Goal: Task Accomplishment & Management: Manage account settings

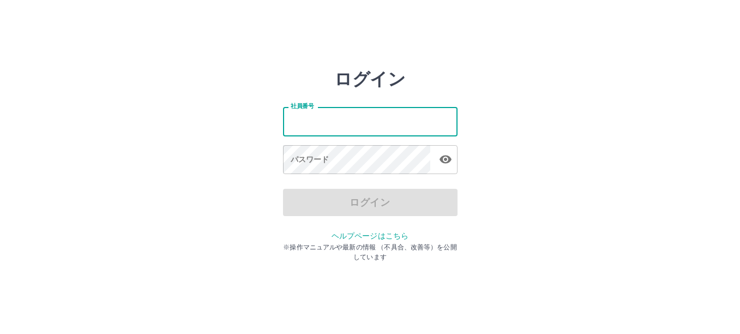
drag, startPoint x: 0, startPoint y: 0, endPoint x: 356, endPoint y: 129, distance: 378.4
click at [356, 129] on input "社員番号" at bounding box center [370, 121] width 175 height 29
type input "*******"
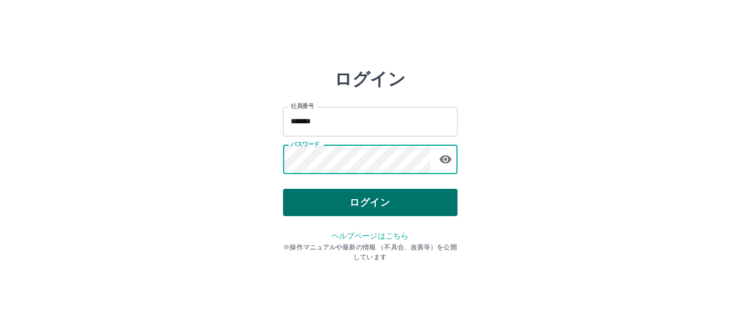
click at [388, 203] on button "ログイン" at bounding box center [370, 202] width 175 height 27
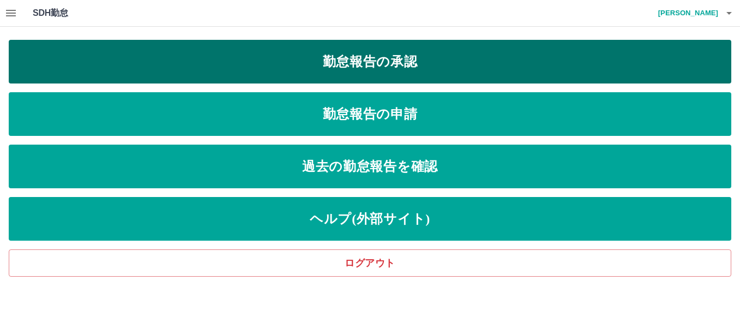
click at [403, 64] on link "勤怠報告の承認" at bounding box center [370, 62] width 723 height 44
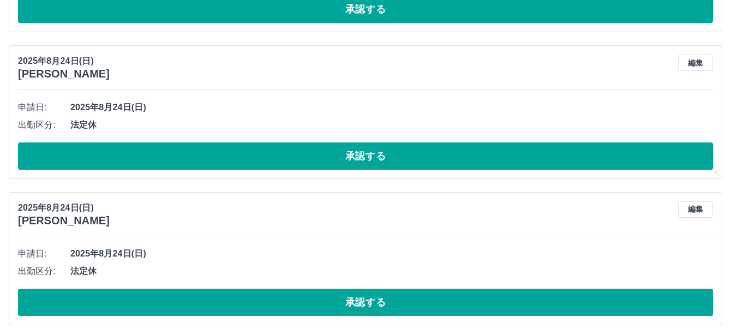
scroll to position [709, 0]
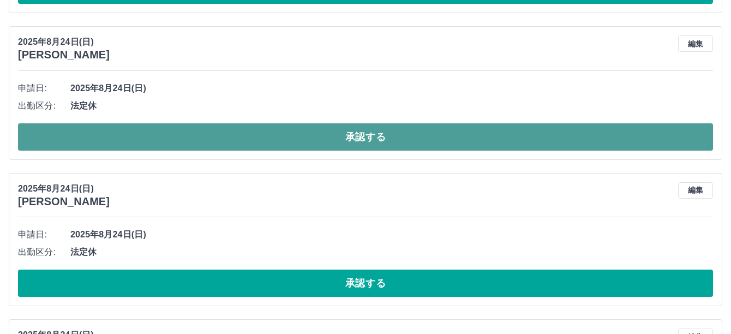
click at [269, 133] on button "承認する" at bounding box center [365, 136] width 695 height 27
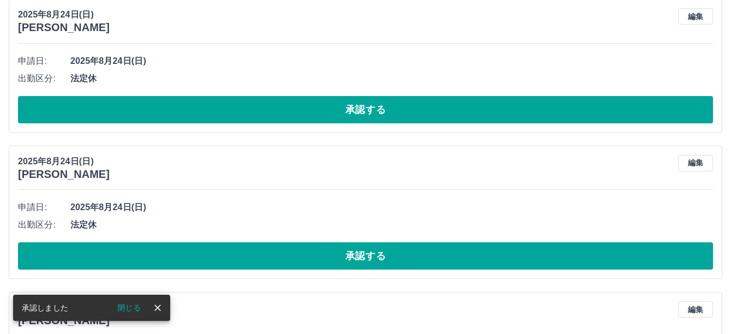
scroll to position [764, 0]
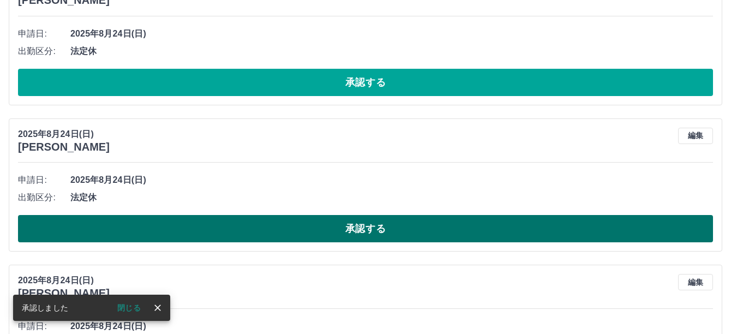
click at [260, 227] on button "承認する" at bounding box center [365, 228] width 695 height 27
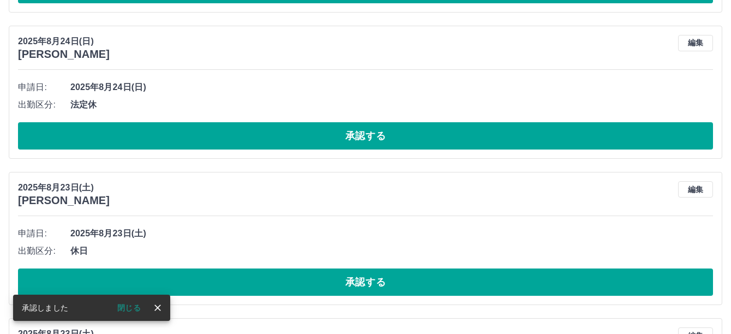
scroll to position [927, 0]
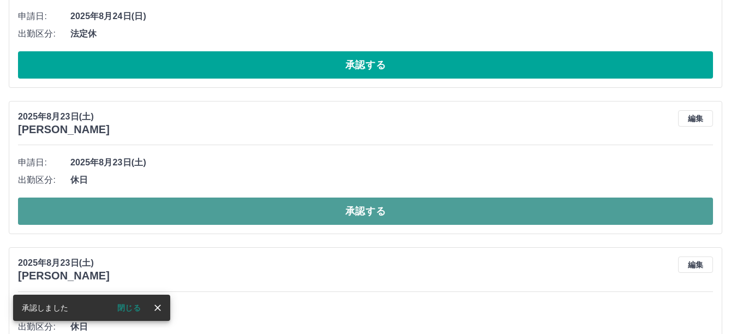
click at [265, 209] on button "承認する" at bounding box center [365, 210] width 695 height 27
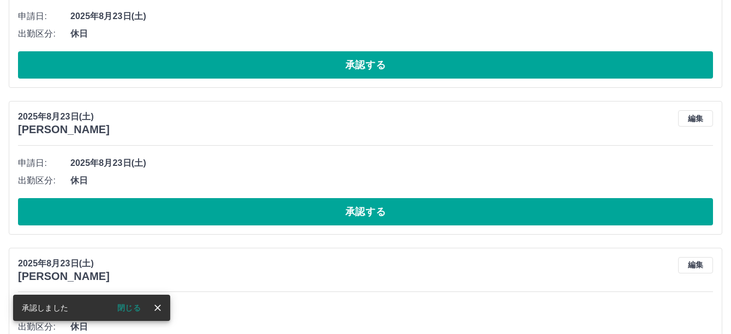
scroll to position [1091, 0]
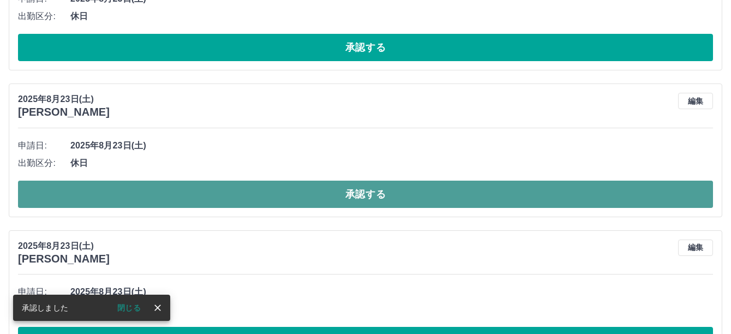
click at [280, 195] on button "承認する" at bounding box center [365, 194] width 695 height 27
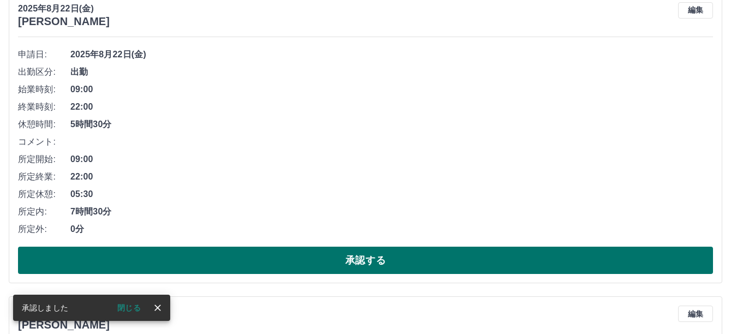
scroll to position [1309, 0]
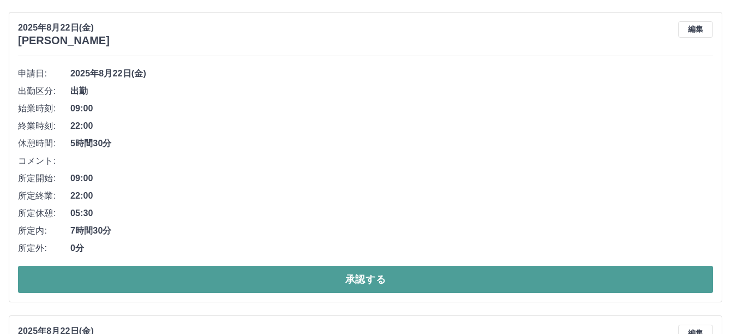
click at [310, 273] on button "承認する" at bounding box center [365, 279] width 695 height 27
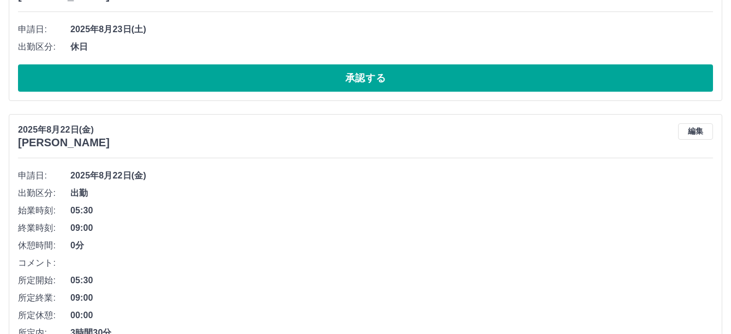
scroll to position [1170, 0]
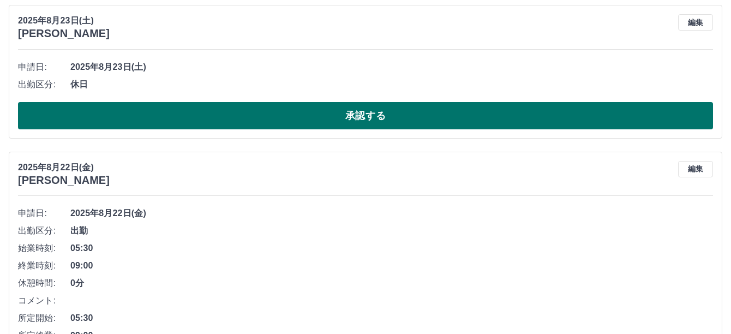
click at [358, 119] on button "承認する" at bounding box center [365, 115] width 695 height 27
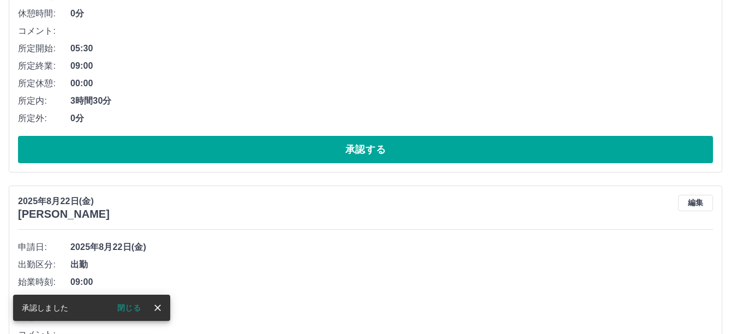
scroll to position [1296, 0]
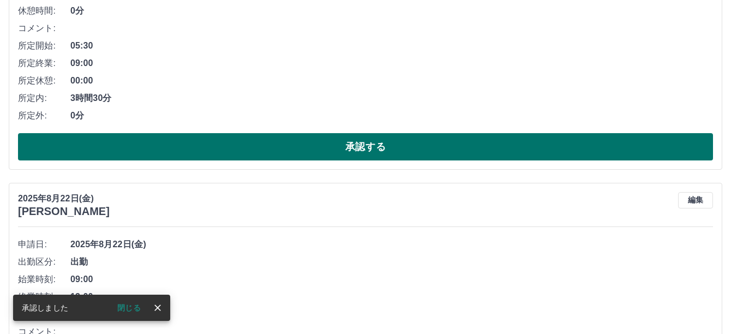
click at [344, 148] on button "承認する" at bounding box center [365, 146] width 695 height 27
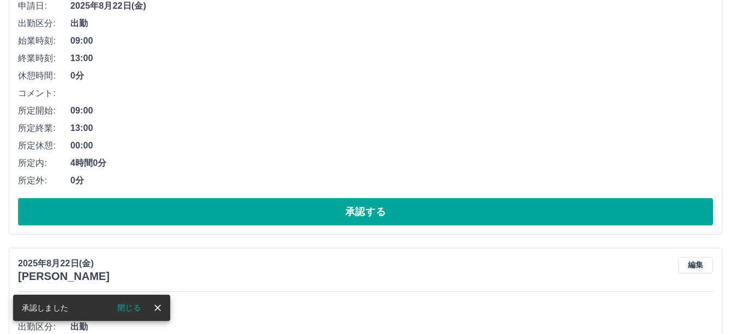
scroll to position [1264, 0]
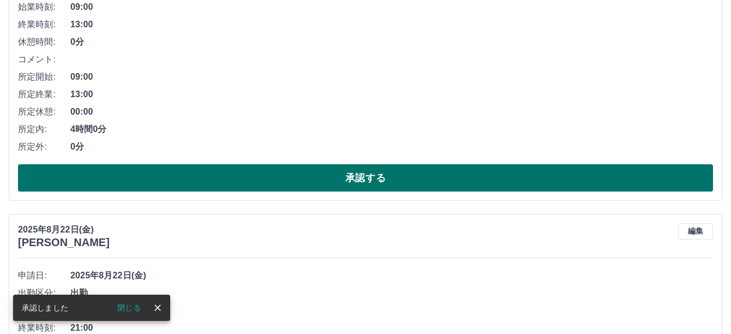
click at [339, 174] on button "承認する" at bounding box center [365, 177] width 695 height 27
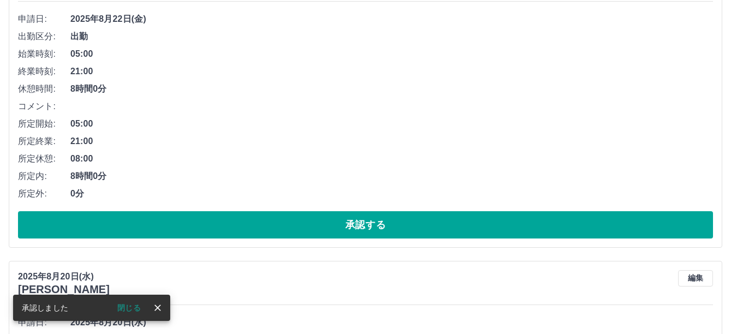
scroll to position [1233, 0]
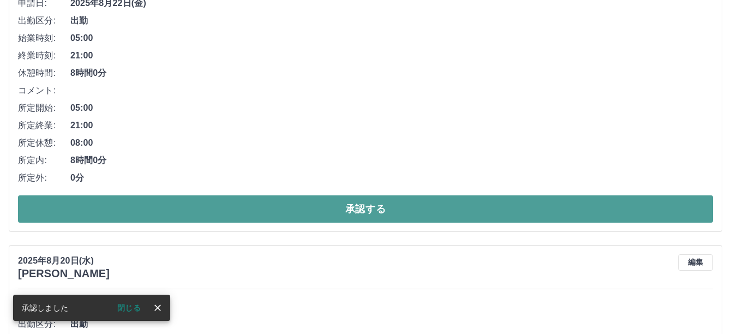
click at [334, 202] on button "承認する" at bounding box center [365, 208] width 695 height 27
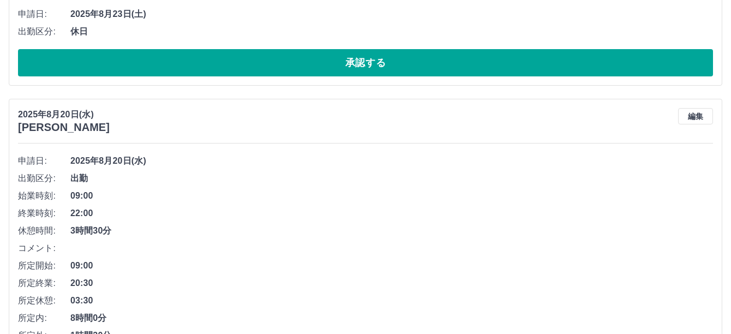
scroll to position [1146, 0]
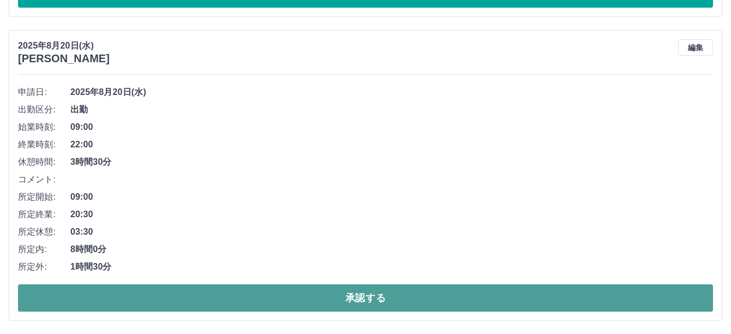
click at [319, 290] on button "承認する" at bounding box center [365, 297] width 695 height 27
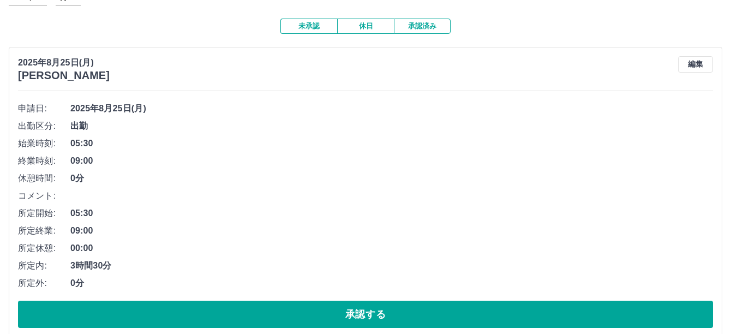
scroll to position [23, 0]
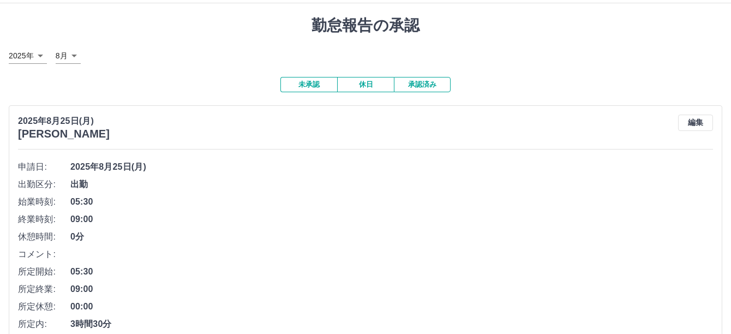
click at [412, 85] on button "承認済み" at bounding box center [422, 84] width 57 height 15
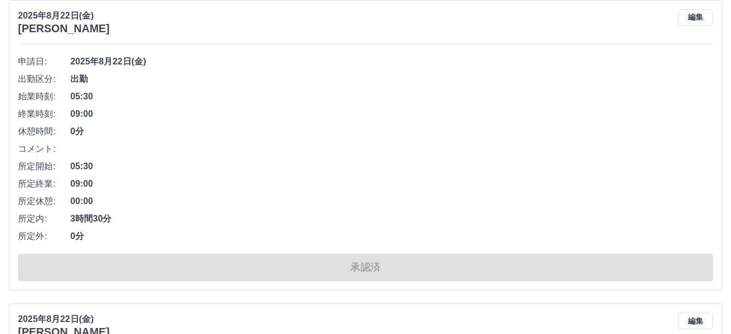
scroll to position [1091, 0]
